Goal: Information Seeking & Learning: Learn about a topic

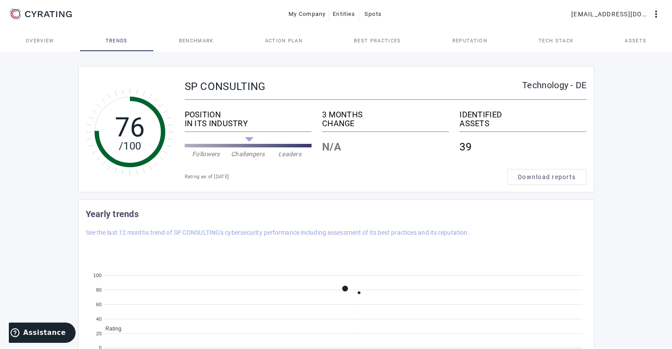
click at [215, 40] on link "Benchmark" at bounding box center [196, 40] width 86 height 21
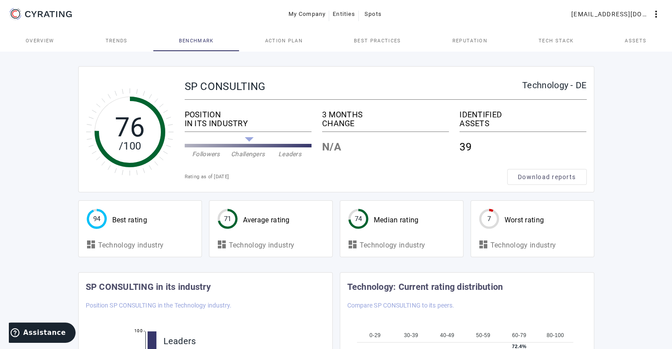
click at [38, 35] on span "Overview" at bounding box center [40, 40] width 29 height 21
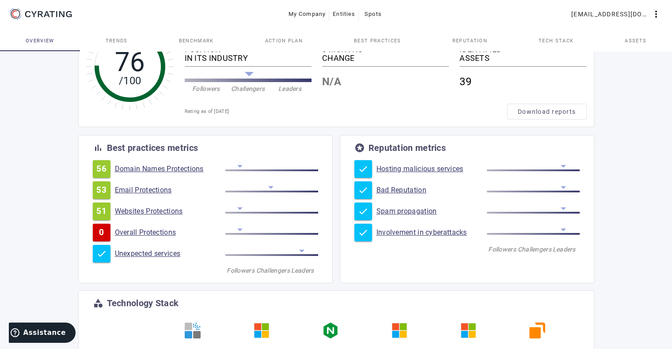
scroll to position [133, 0]
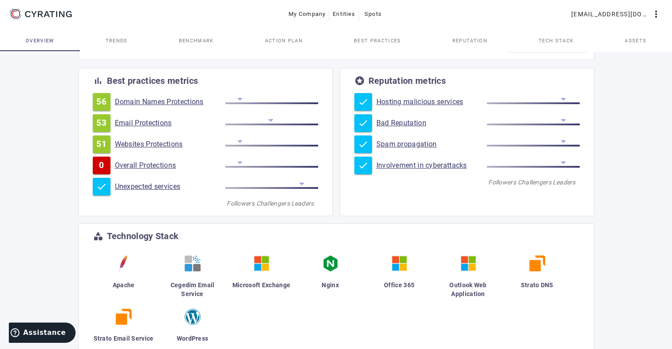
click at [163, 122] on link "Email Protections" at bounding box center [170, 123] width 110 height 9
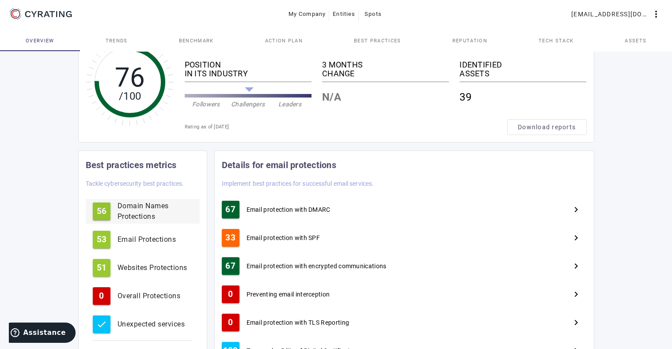
scroll to position [88, 0]
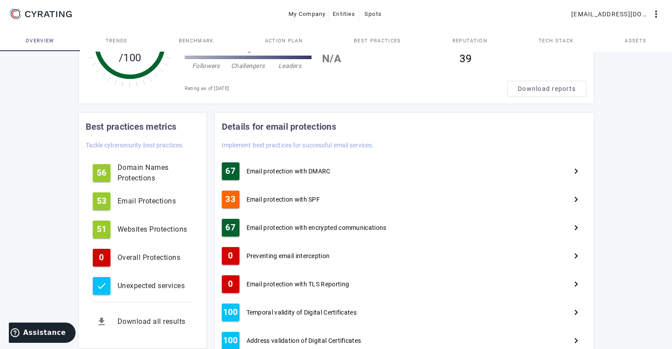
click at [310, 200] on span "Email protection with SPF" at bounding box center [283, 199] width 74 height 9
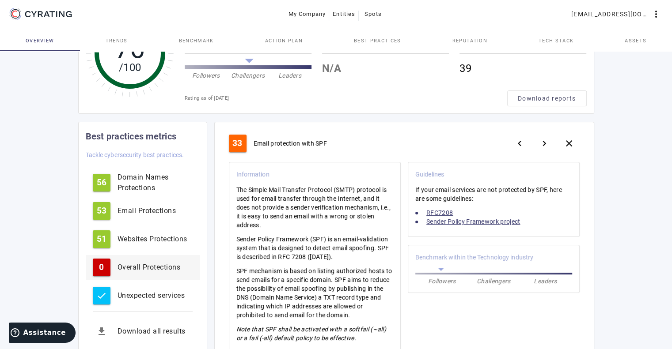
scroll to position [177, 0]
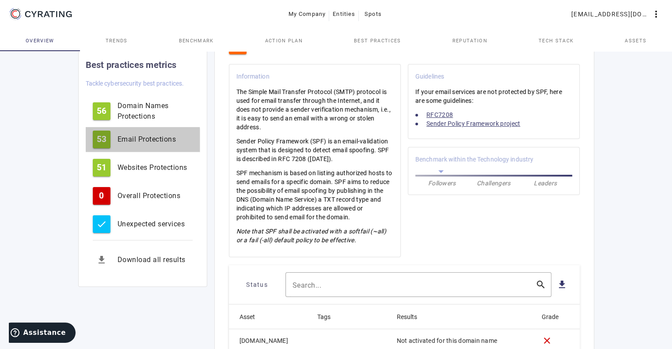
click at [120, 145] on button "53 Email Protections" at bounding box center [143, 139] width 114 height 25
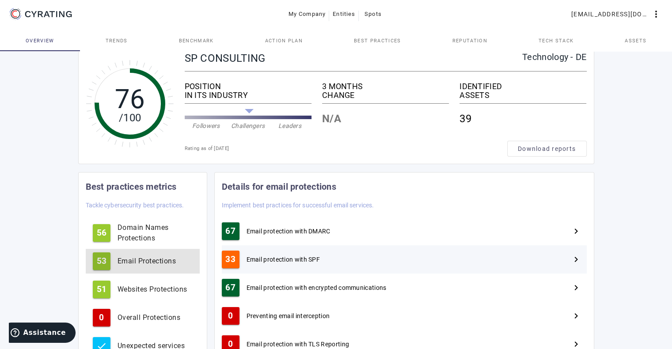
scroll to position [44, 0]
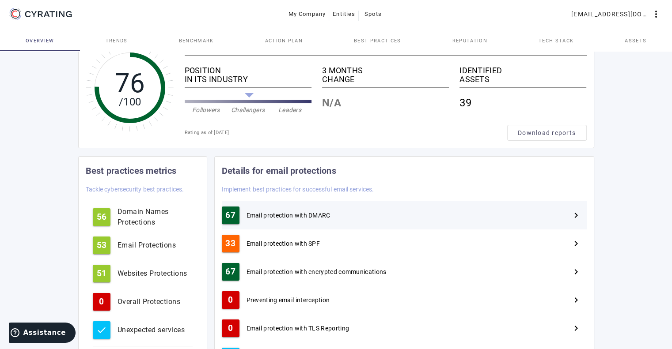
click at [313, 217] on span "Email protection with DMARC" at bounding box center [288, 215] width 84 height 9
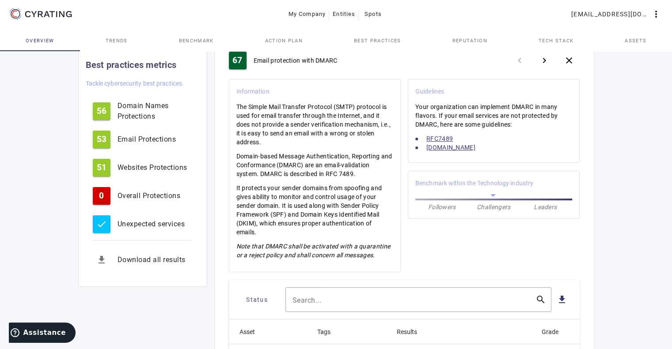
scroll to position [160, 0]
